Goal: Information Seeking & Learning: Stay updated

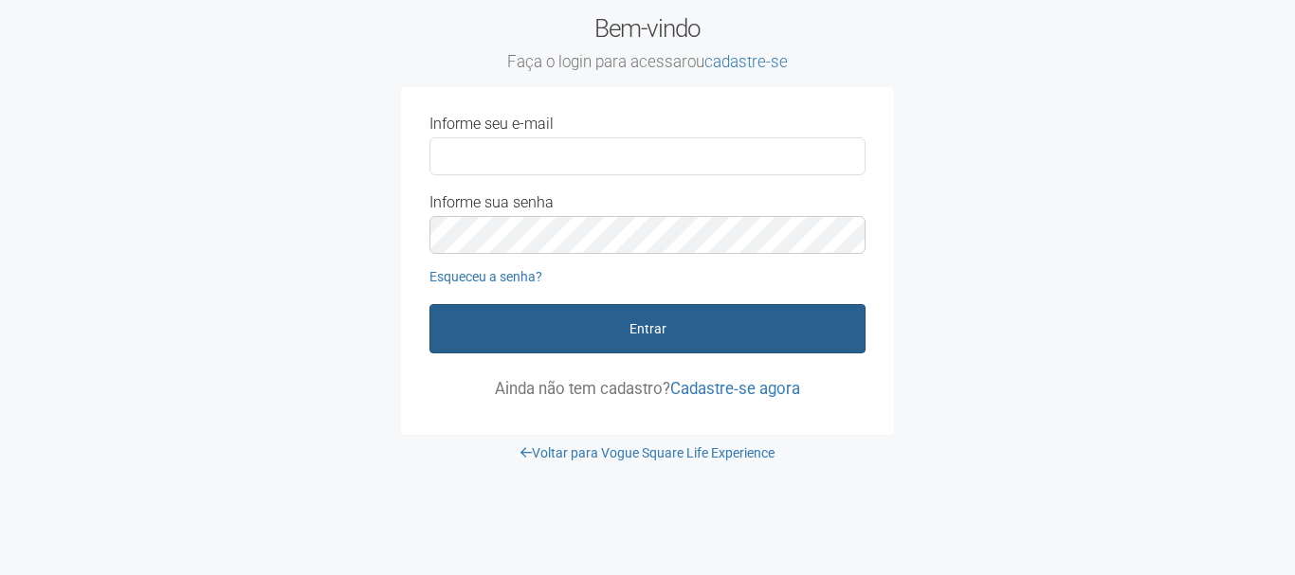
type input "**********"
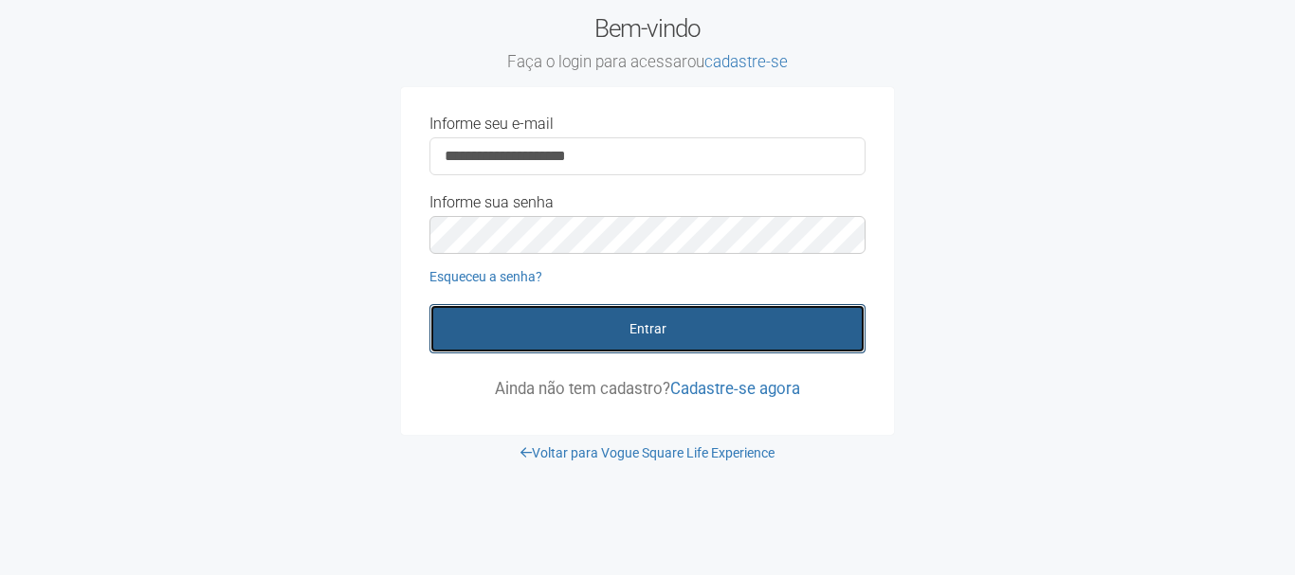
click at [464, 349] on button "Entrar" at bounding box center [647, 328] width 436 height 49
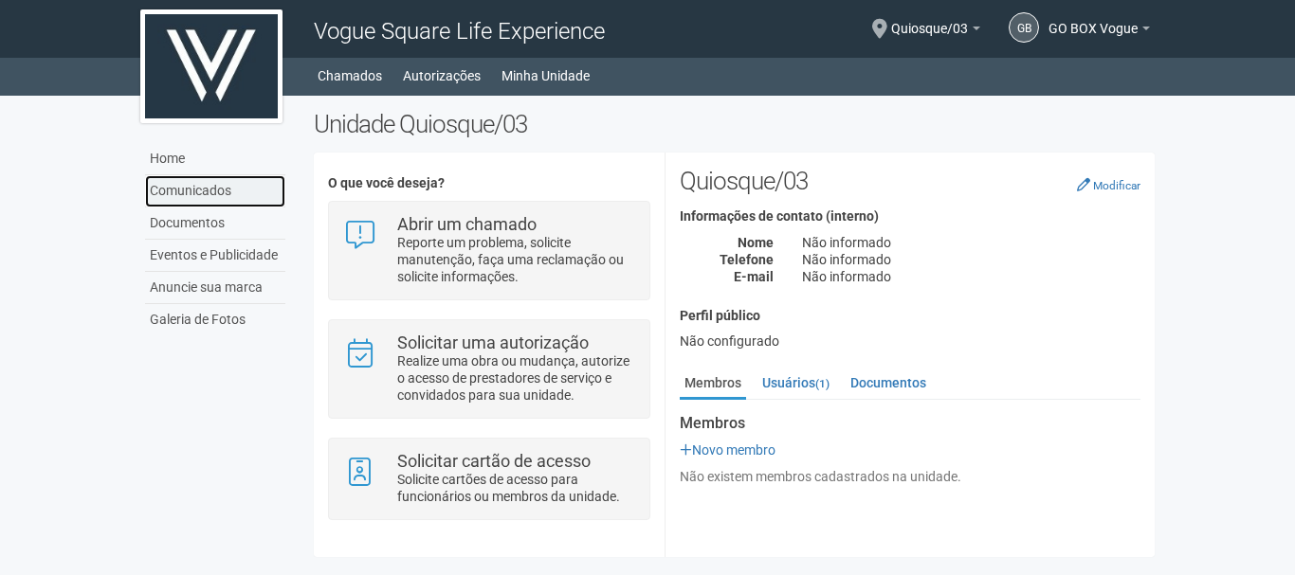
click at [215, 190] on link "Comunicados" at bounding box center [215, 191] width 140 height 32
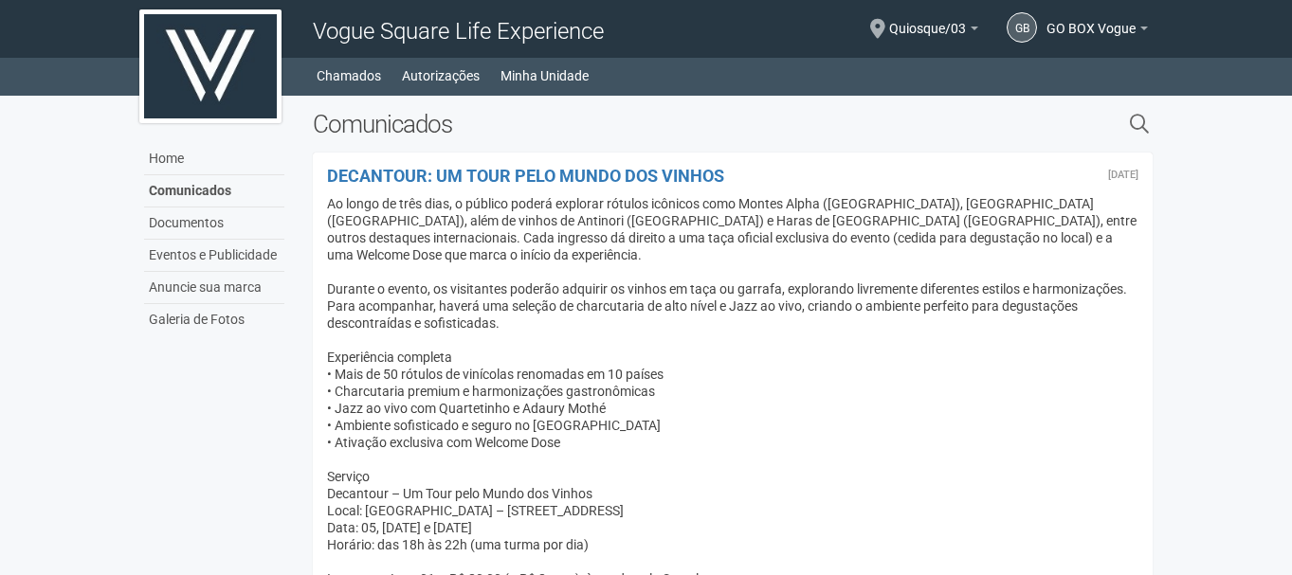
click at [1053, 220] on div "Ao longo de três dias, o público poderá explorar rótulos icônicos como Montes A…" at bounding box center [733, 399] width 812 height 409
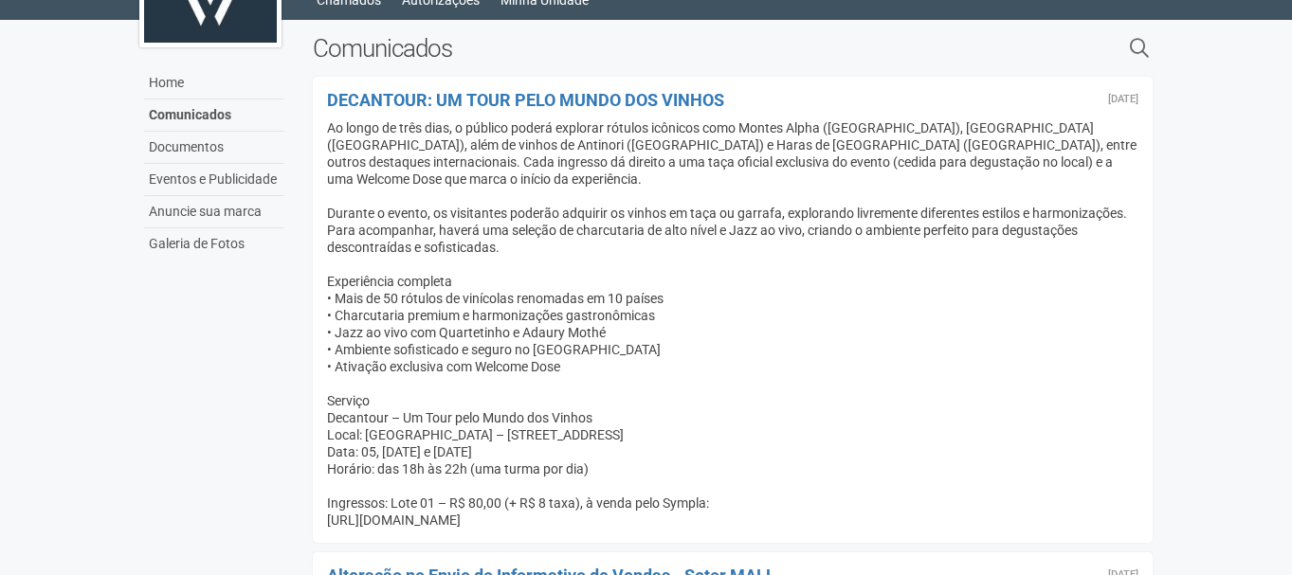
scroll to position [114, 0]
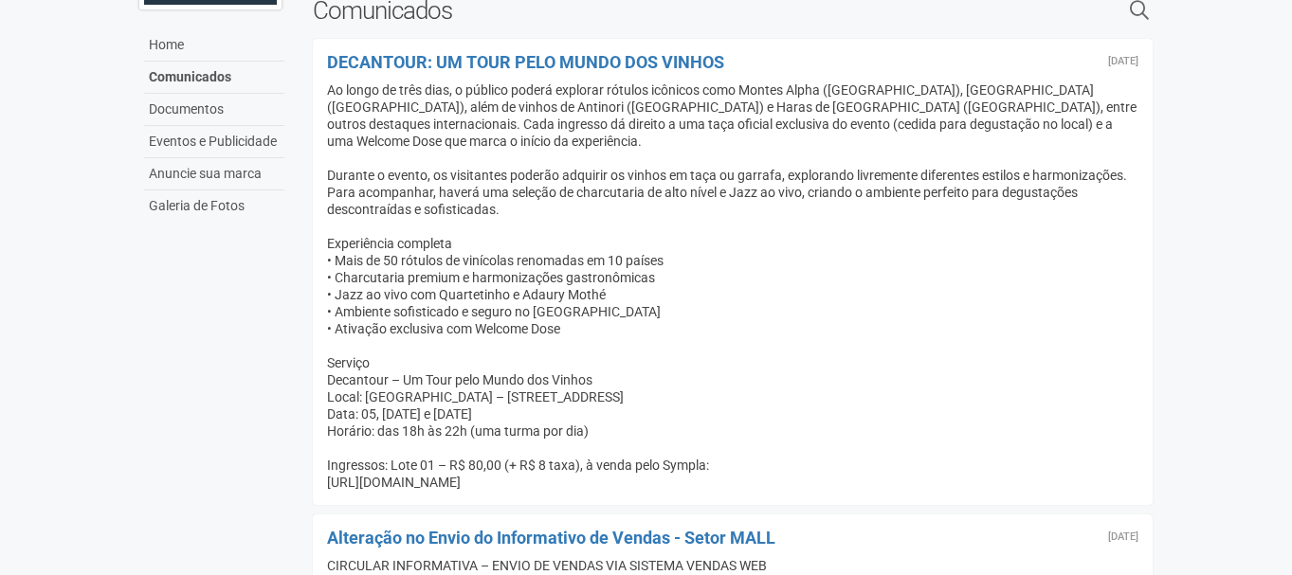
click at [848, 321] on div "Ao longo de três dias, o público poderá explorar rótulos icônicos como Montes A…" at bounding box center [733, 286] width 812 height 409
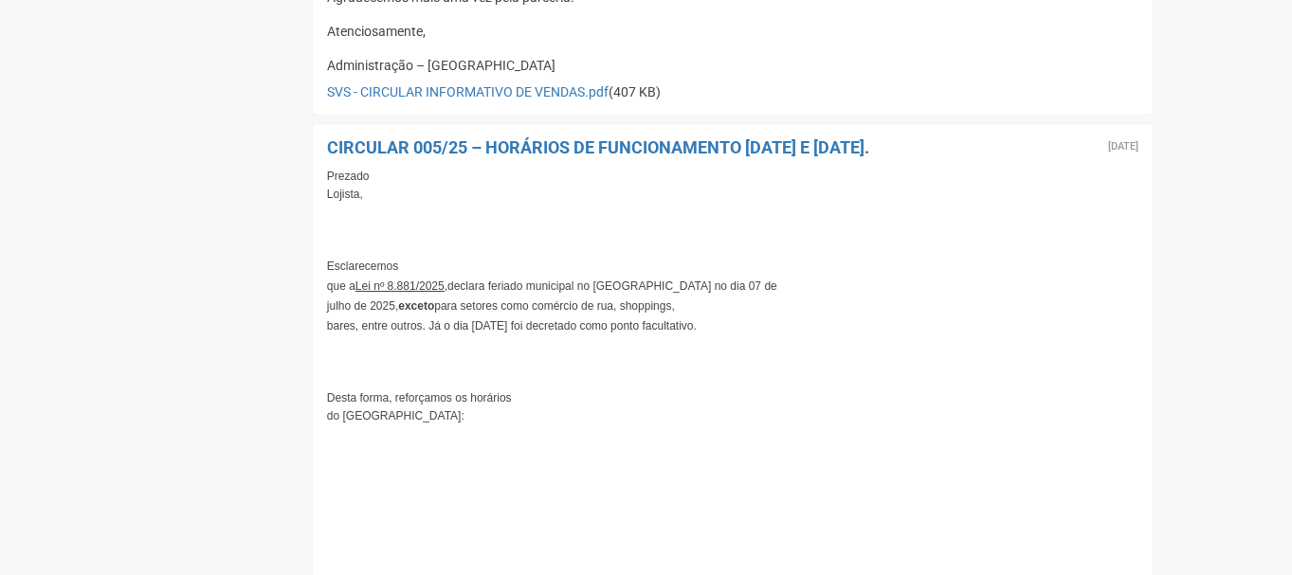
scroll to position [1782, 0]
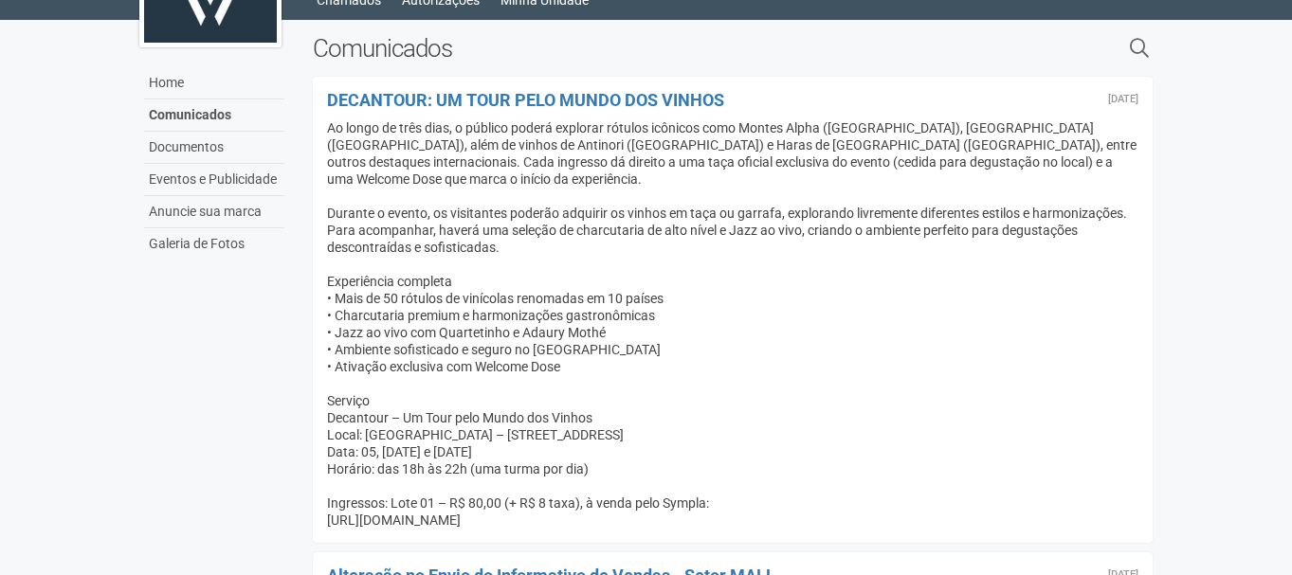
scroll to position [0, 0]
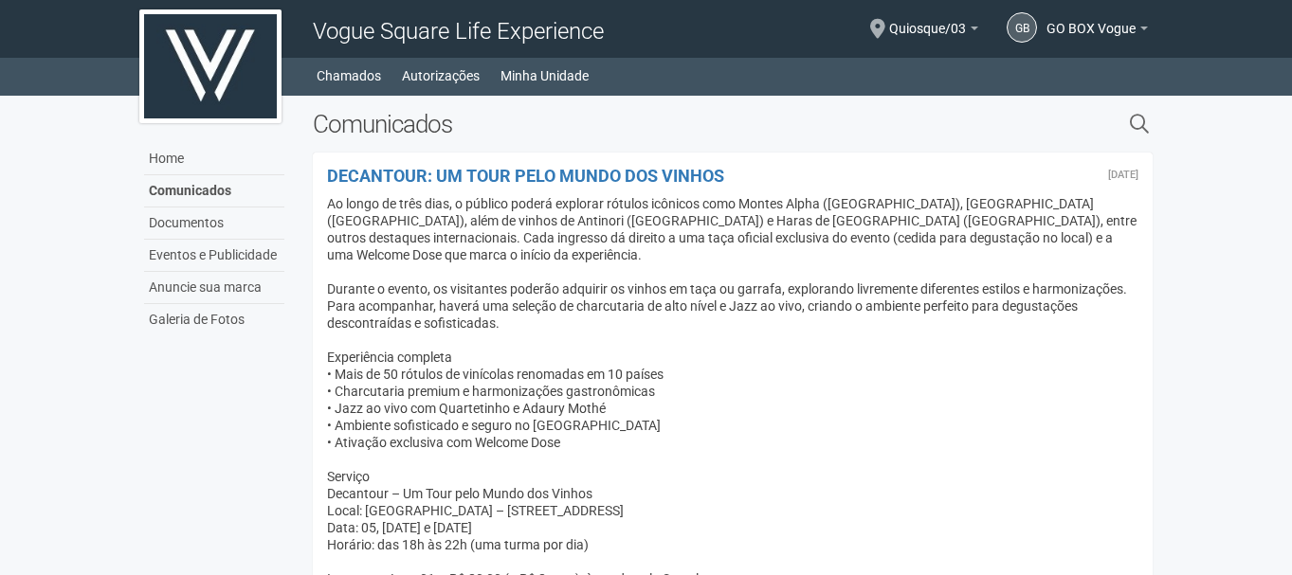
click at [893, 429] on div "Ao longo de três dias, o público poderá explorar rótulos icônicos como Montes A…" at bounding box center [733, 399] width 812 height 409
